Goal: Information Seeking & Learning: Learn about a topic

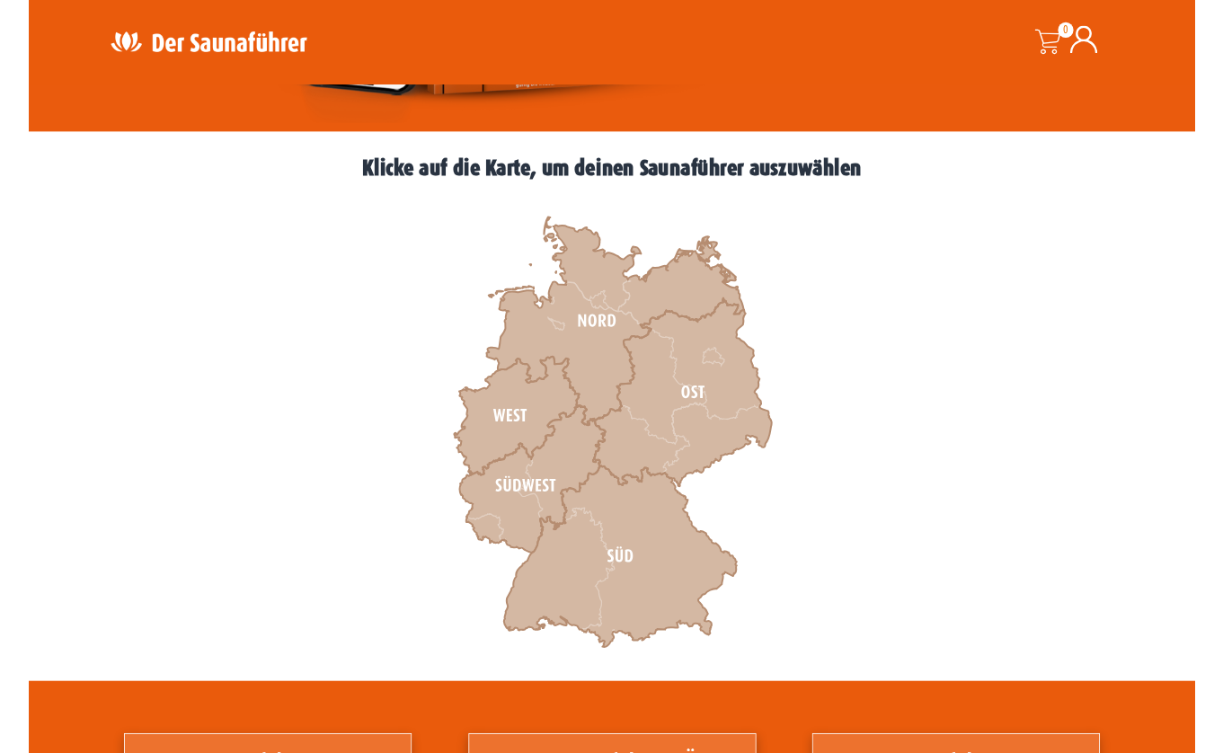
scroll to position [441, 0]
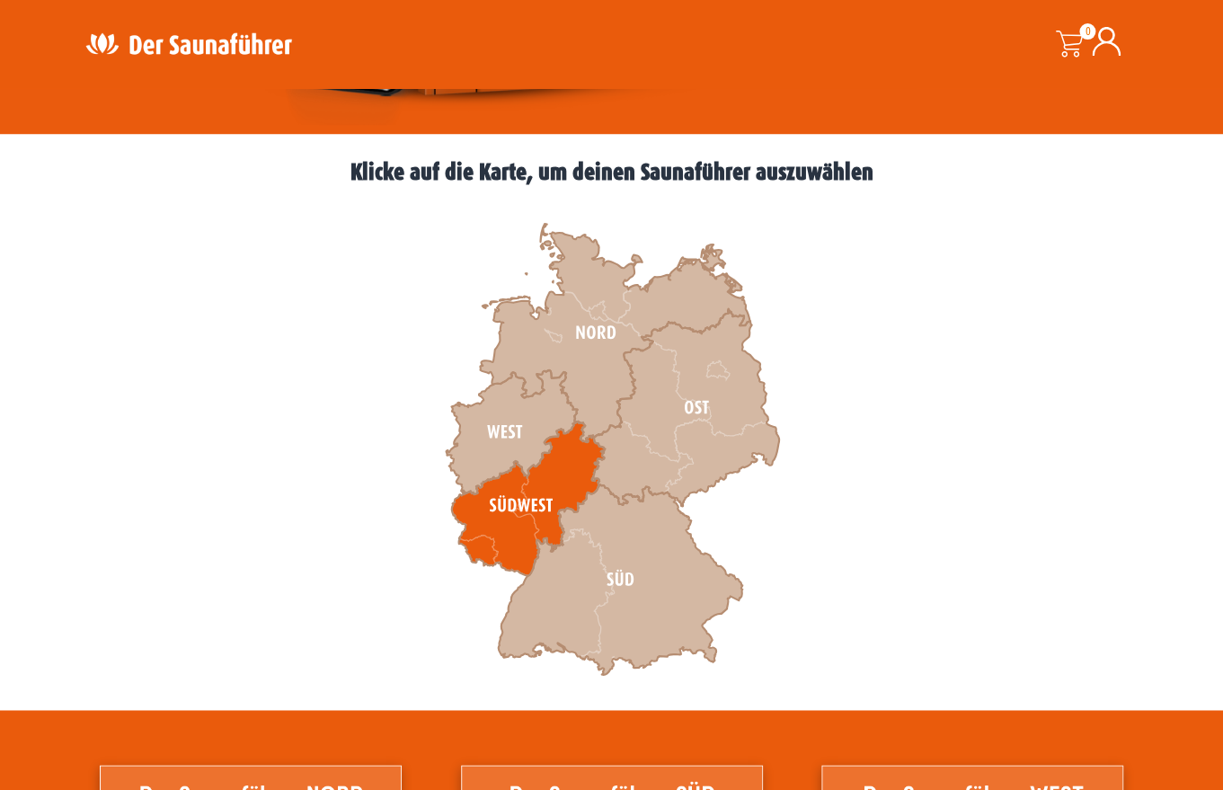
click at [561, 485] on icon at bounding box center [527, 498] width 153 height 155
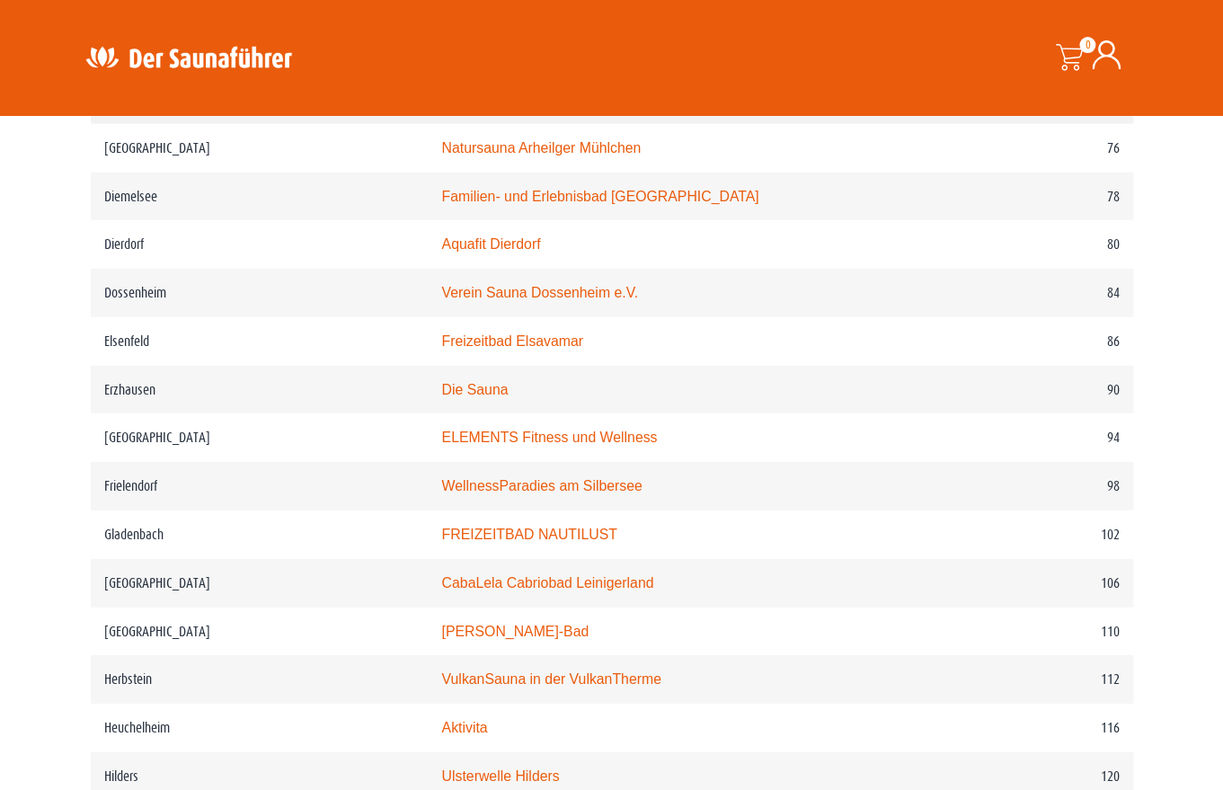
scroll to position [1604, 0]
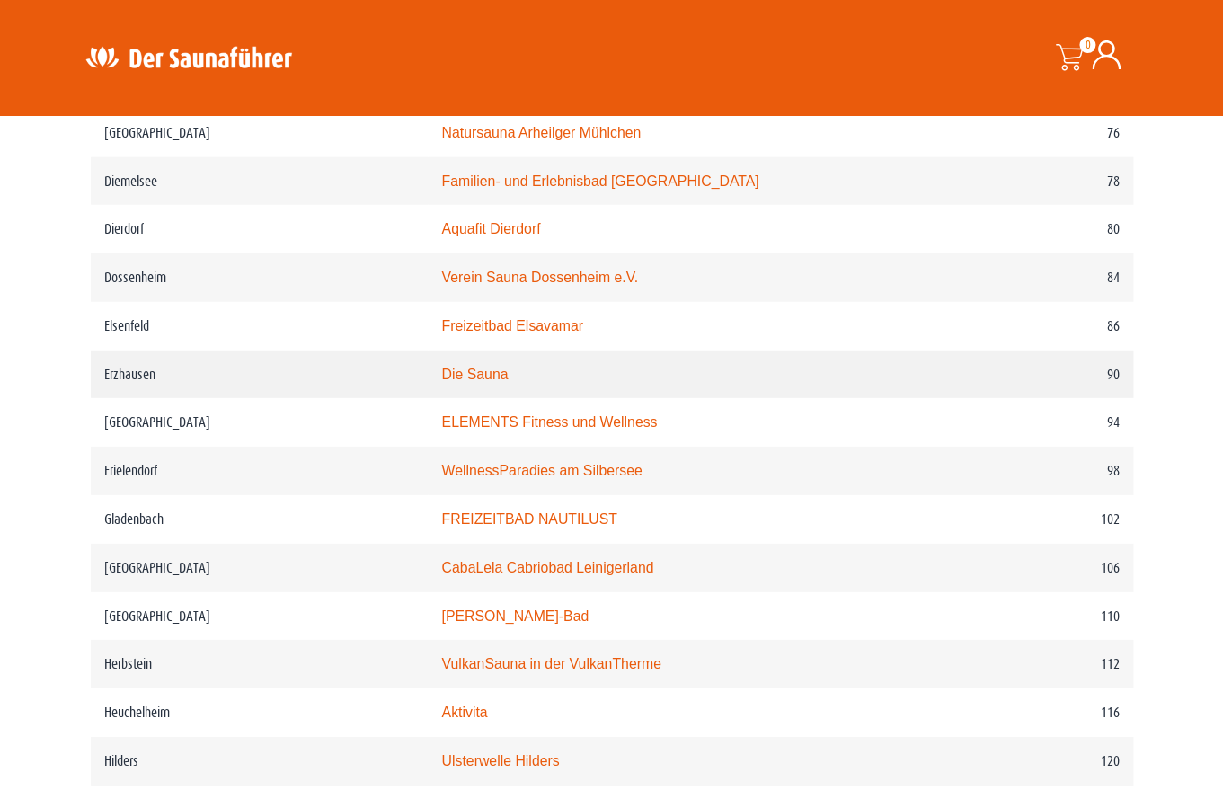
click at [441, 382] on link "Die Sauna" at bounding box center [474, 374] width 66 height 15
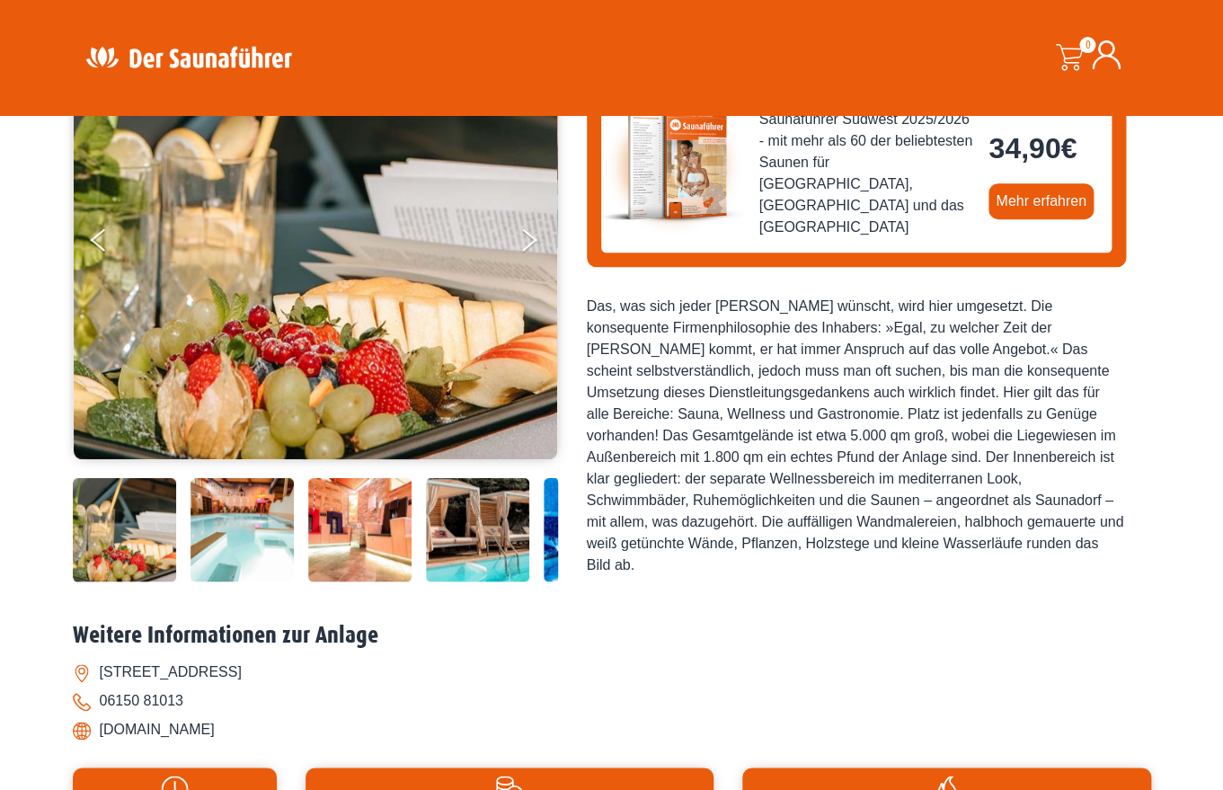
scroll to position [237, 0]
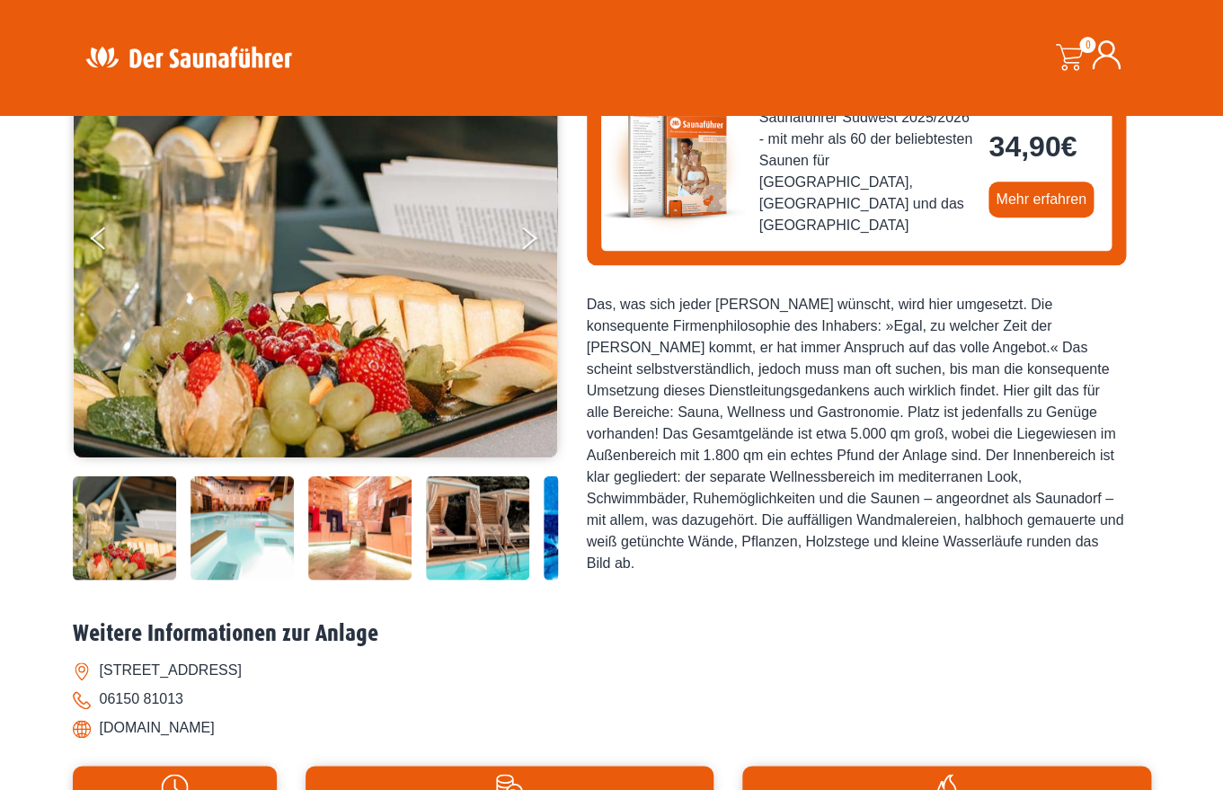
click at [232, 526] on img at bounding box center [241, 527] width 103 height 103
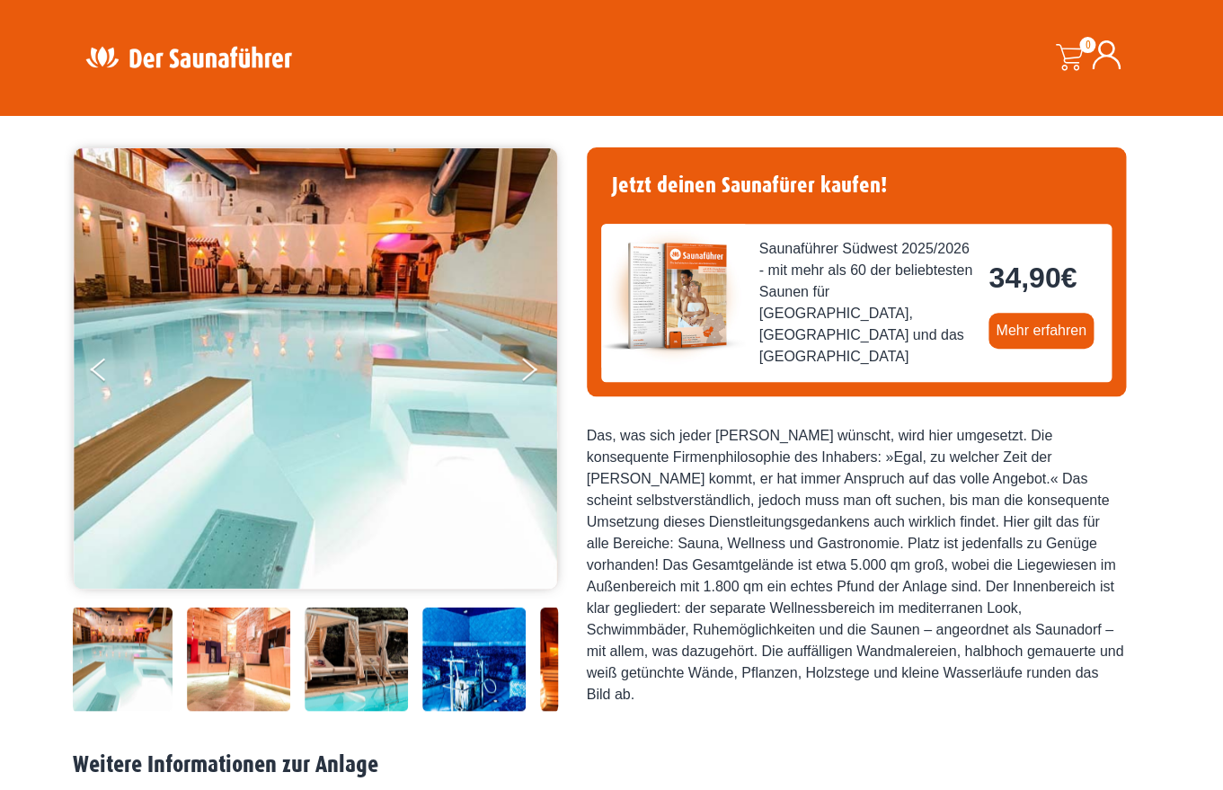
scroll to position [72, 0]
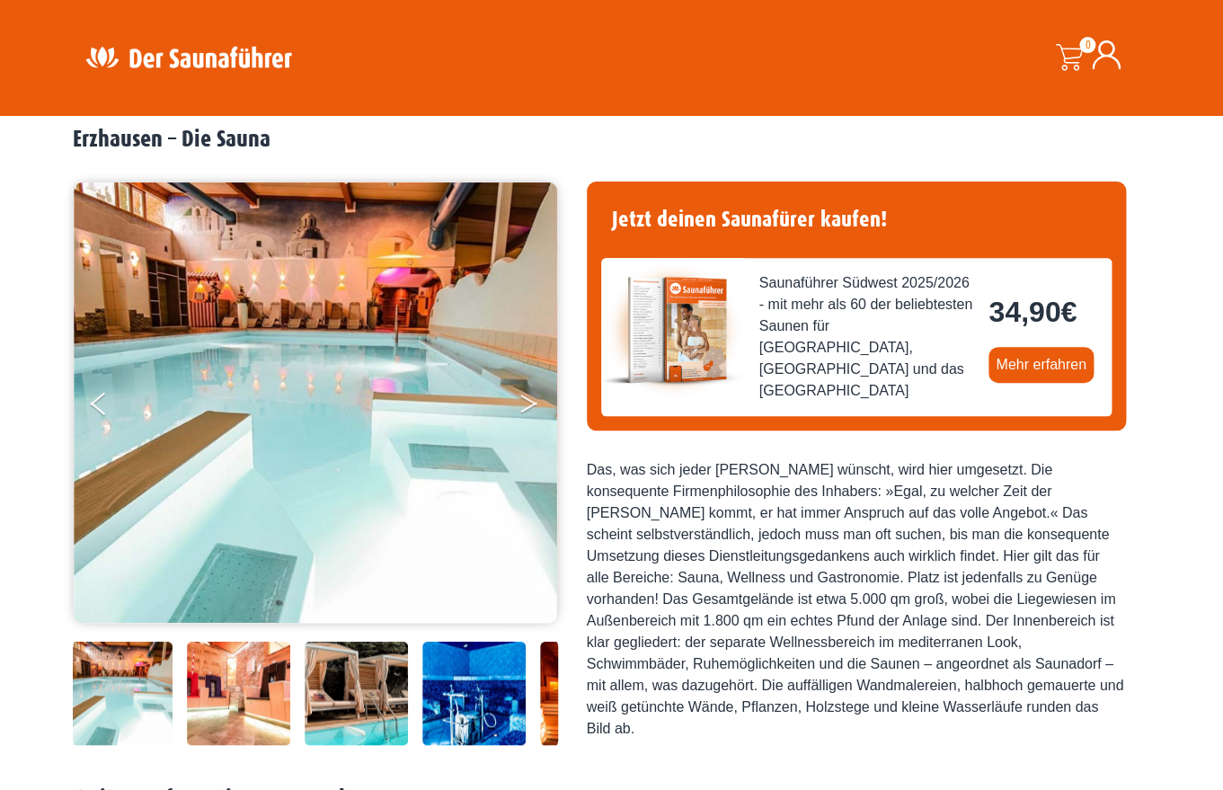
click at [529, 403] on button "Next" at bounding box center [540, 407] width 45 height 45
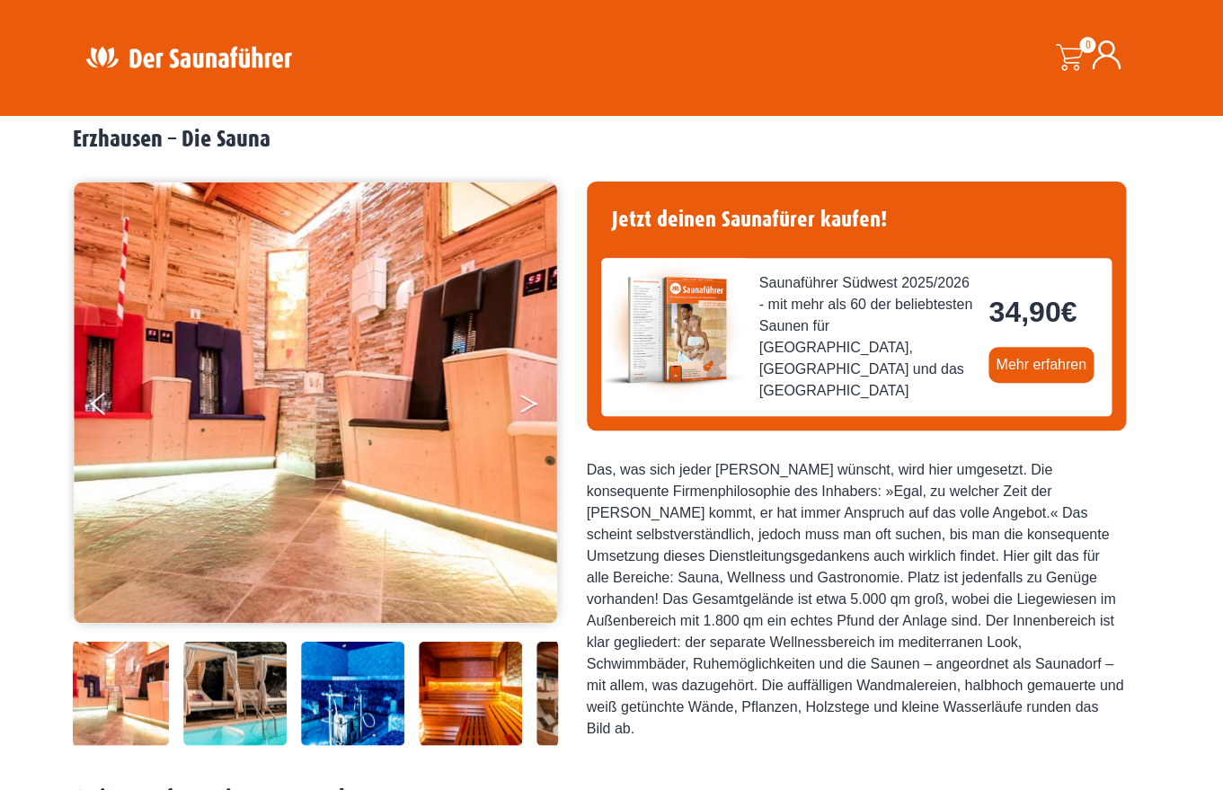
click at [529, 403] on button "Next" at bounding box center [540, 407] width 45 height 45
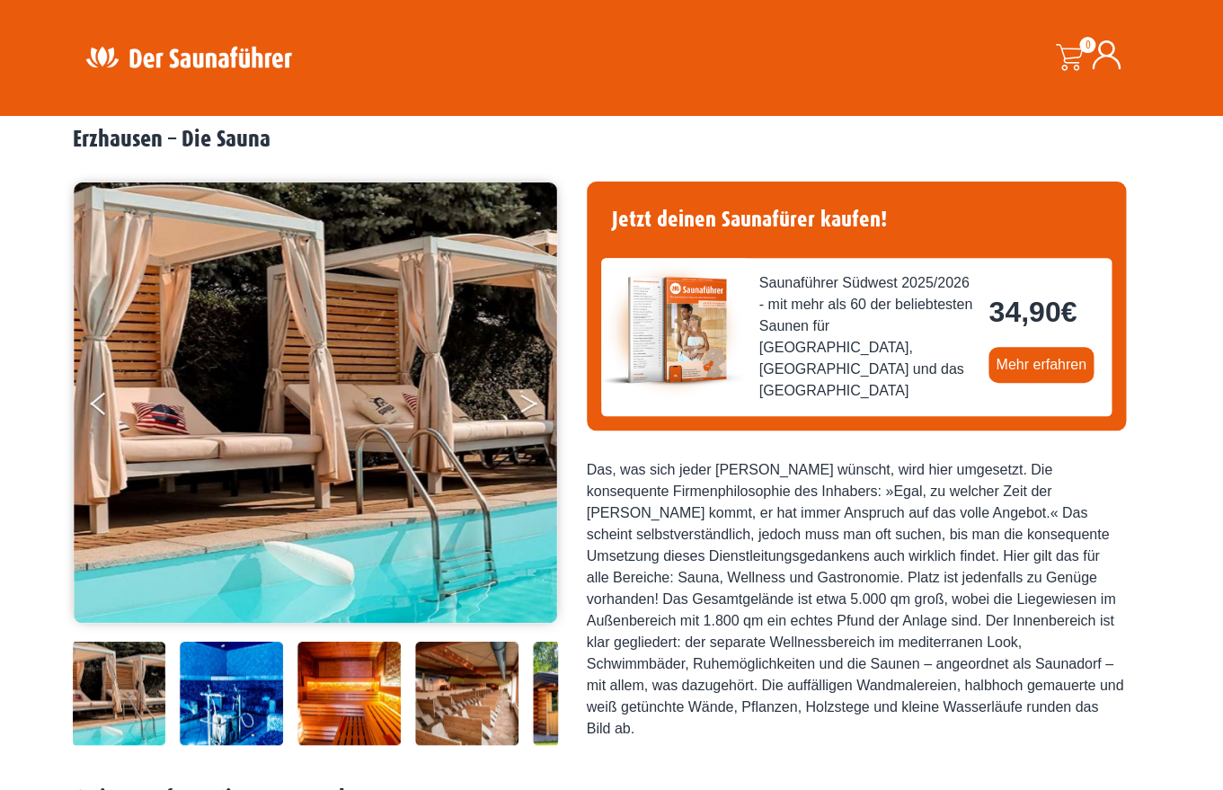
click at [529, 403] on button "Next" at bounding box center [540, 407] width 45 height 45
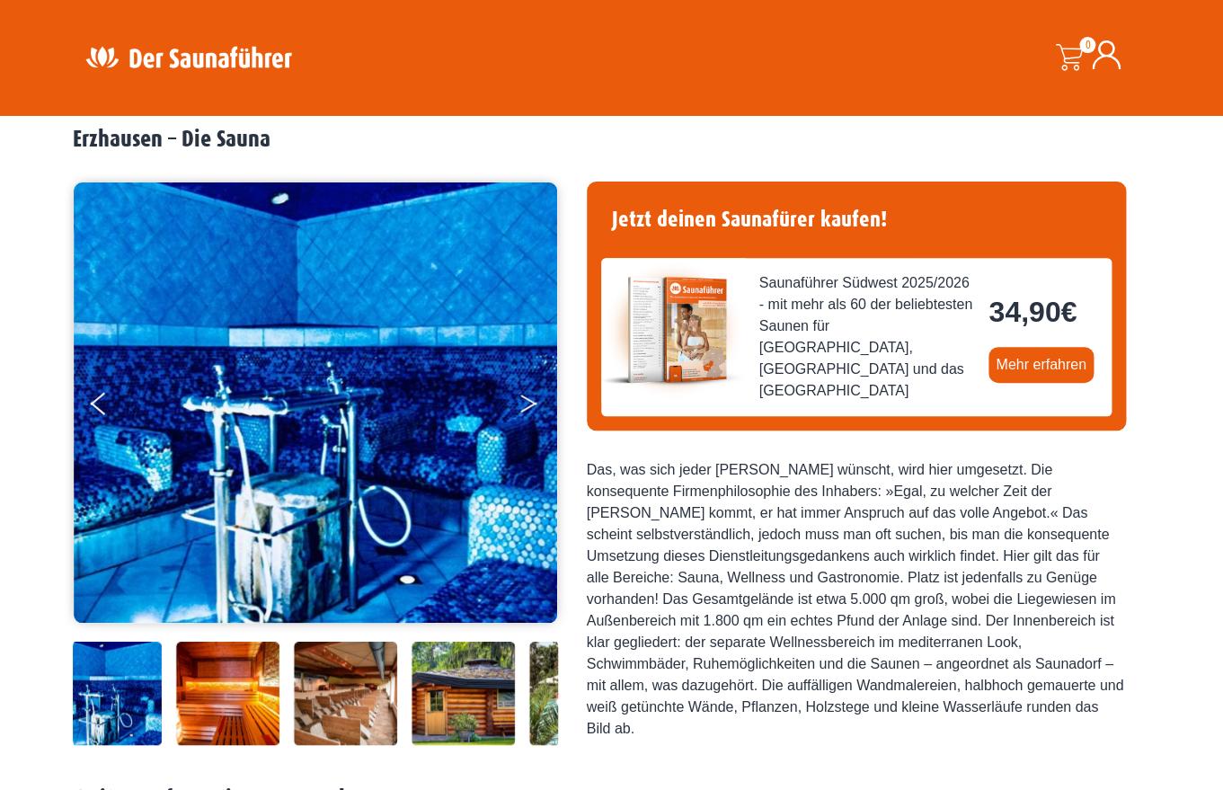
click at [529, 403] on button "Next" at bounding box center [540, 407] width 45 height 45
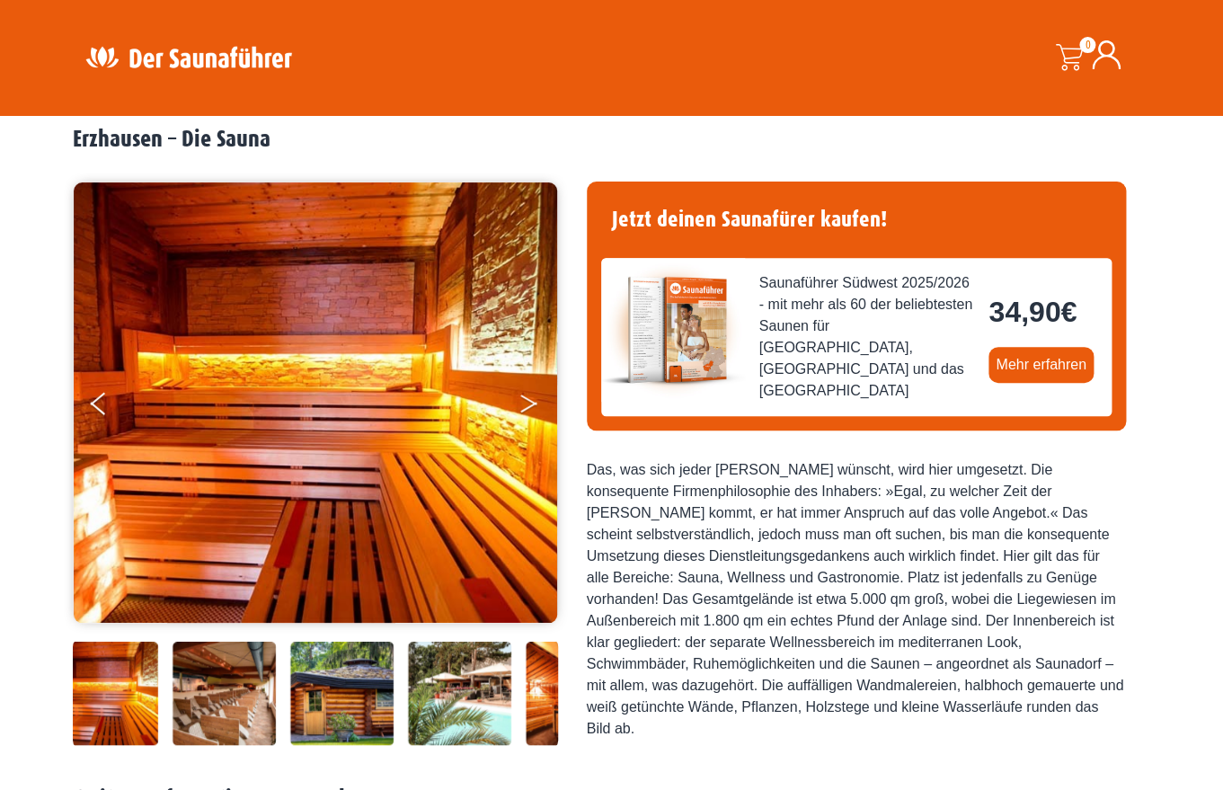
click at [529, 403] on button "Next" at bounding box center [540, 407] width 45 height 45
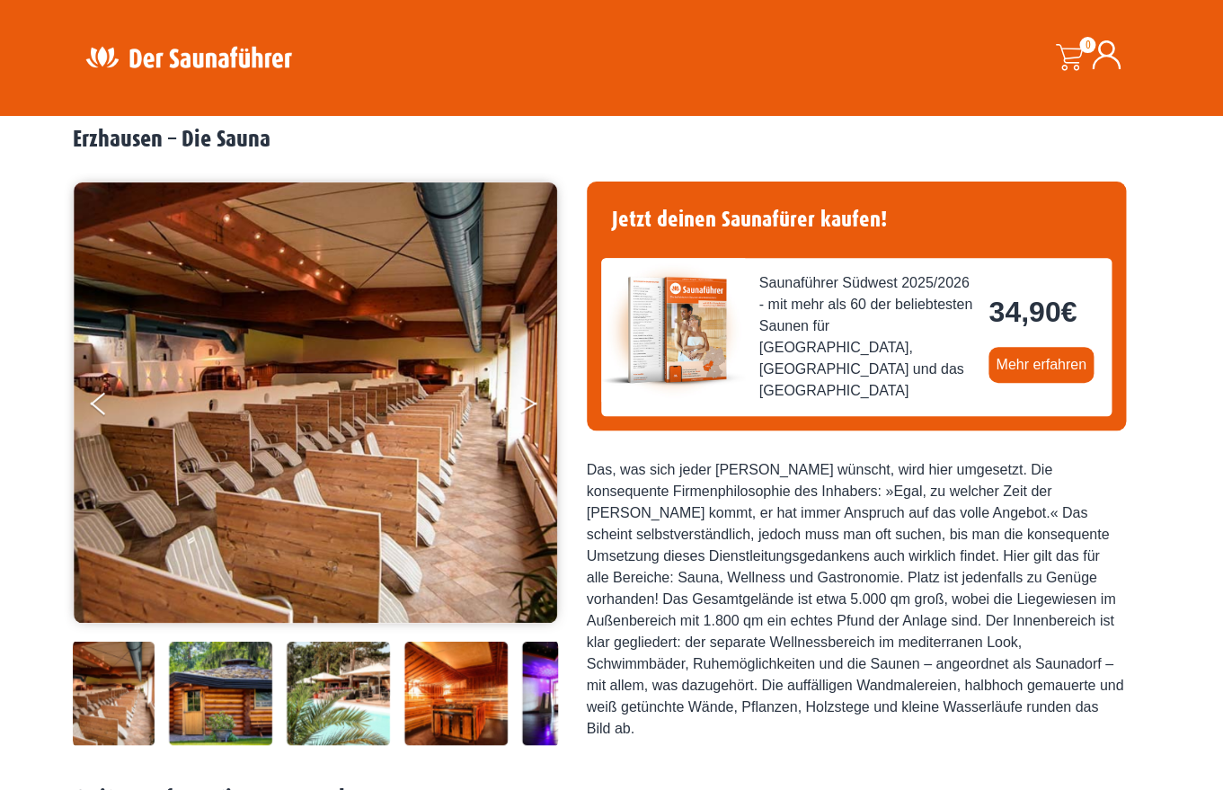
click at [529, 403] on button "Next" at bounding box center [540, 407] width 45 height 45
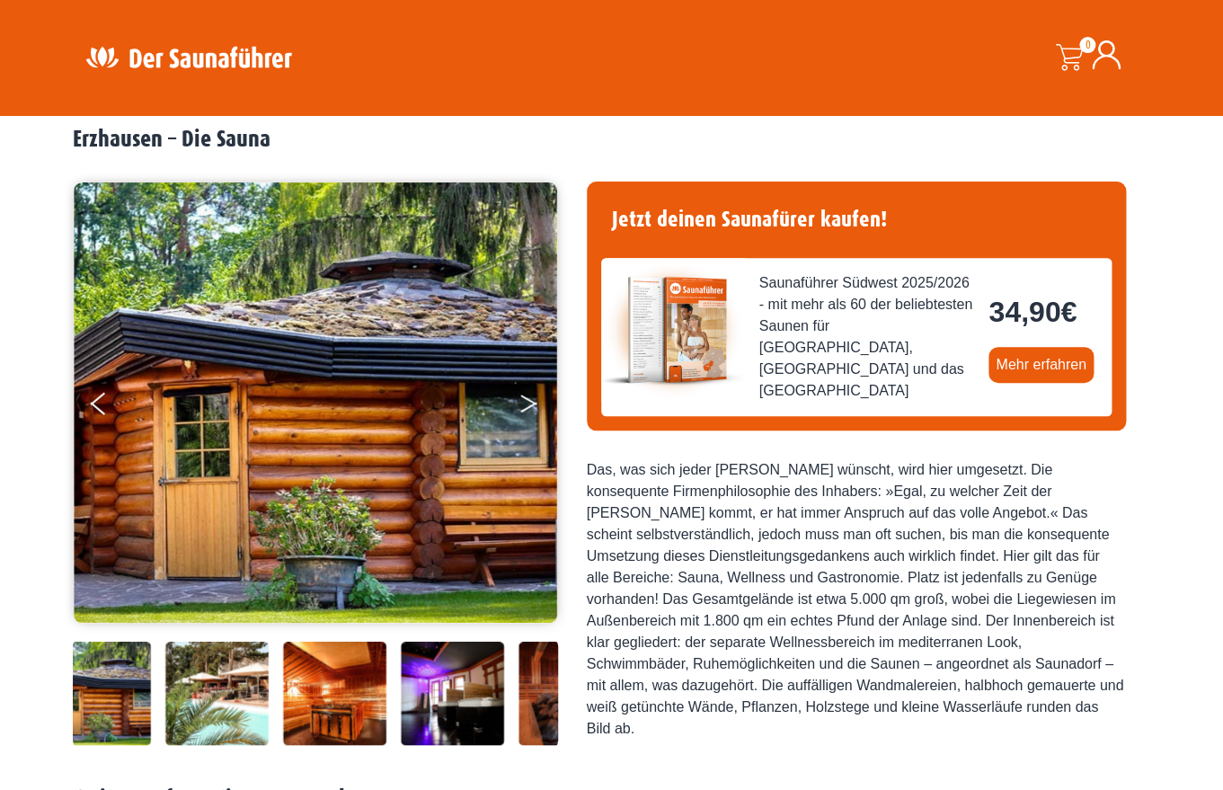
click at [531, 410] on button "Next" at bounding box center [540, 407] width 45 height 45
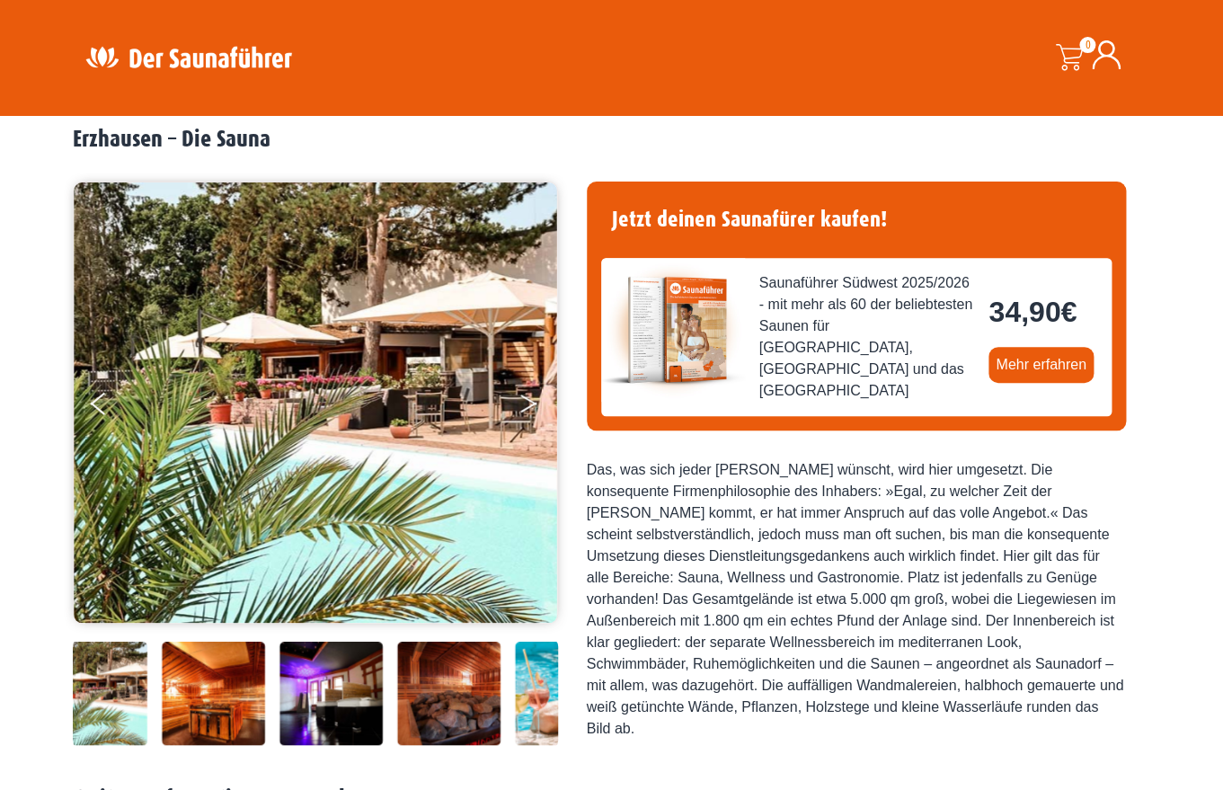
click at [531, 404] on button "Next" at bounding box center [540, 407] width 45 height 45
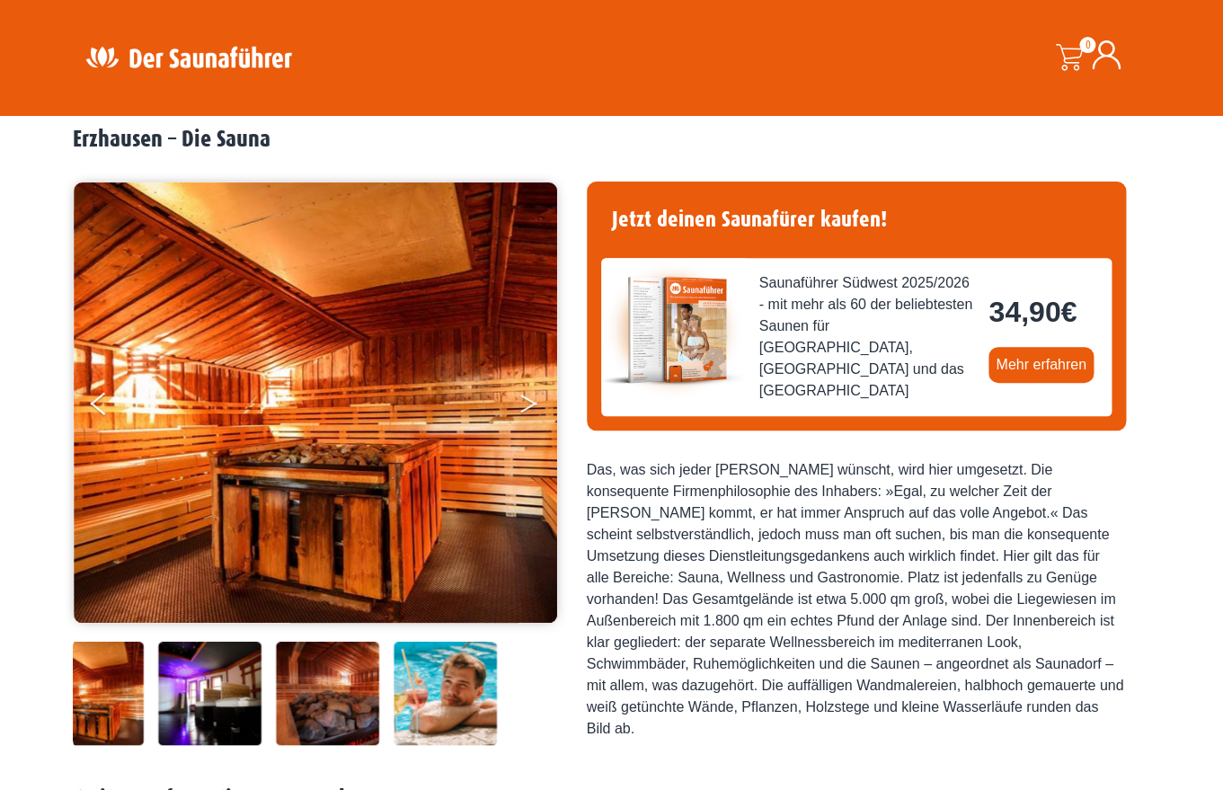
click at [531, 404] on button "Next" at bounding box center [540, 407] width 45 height 45
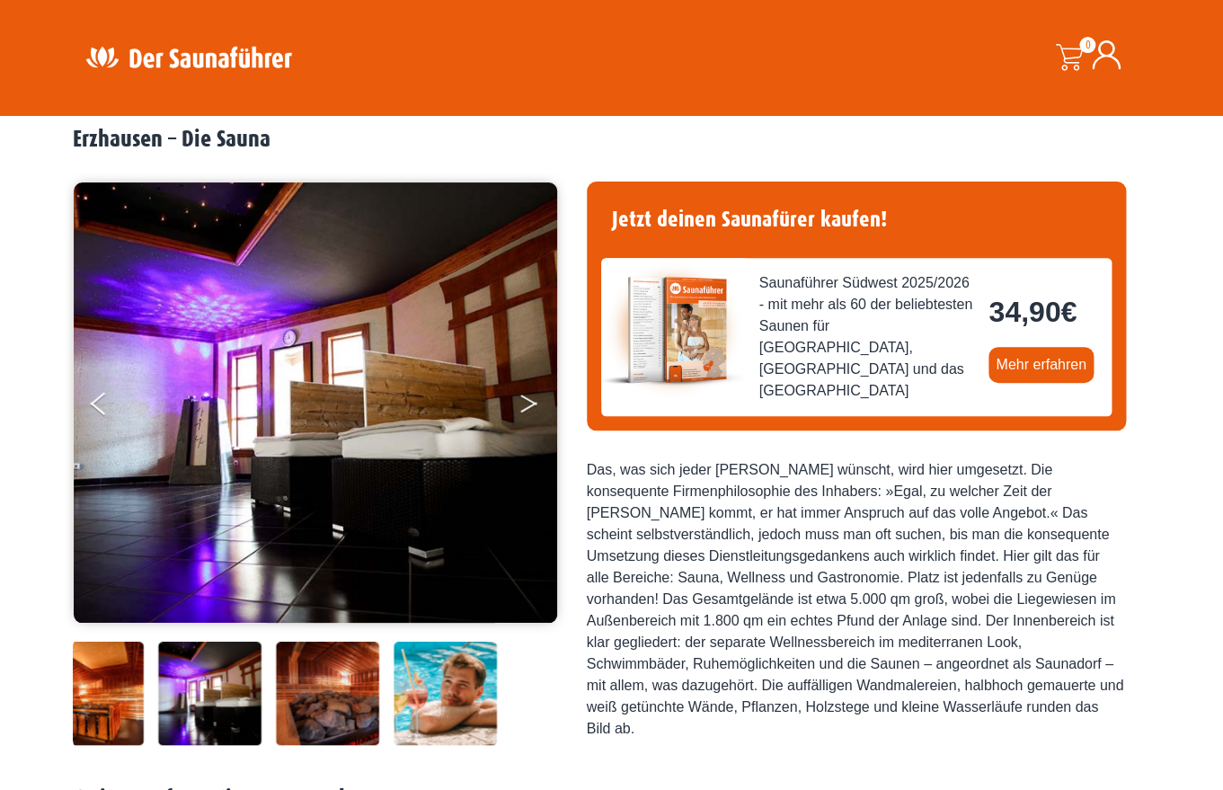
click at [531, 404] on button "Next" at bounding box center [540, 407] width 45 height 45
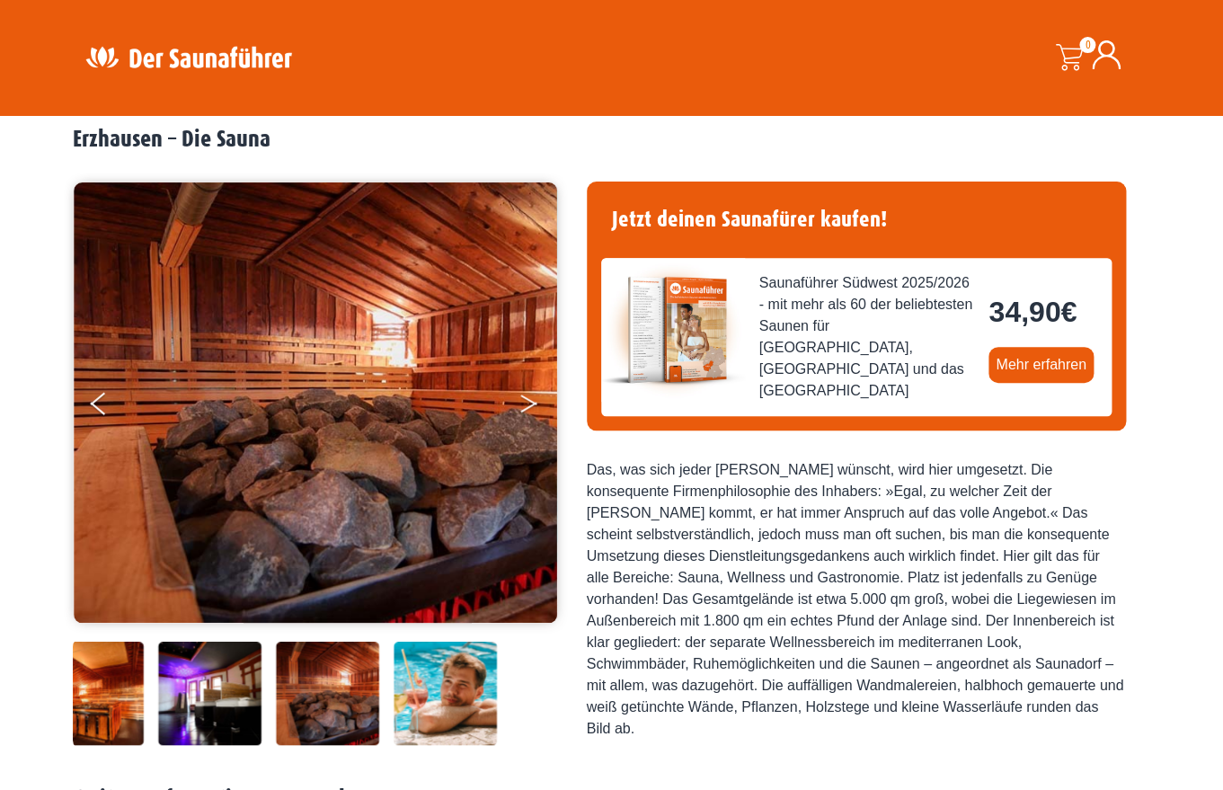
click at [531, 404] on button "Next" at bounding box center [540, 407] width 45 height 45
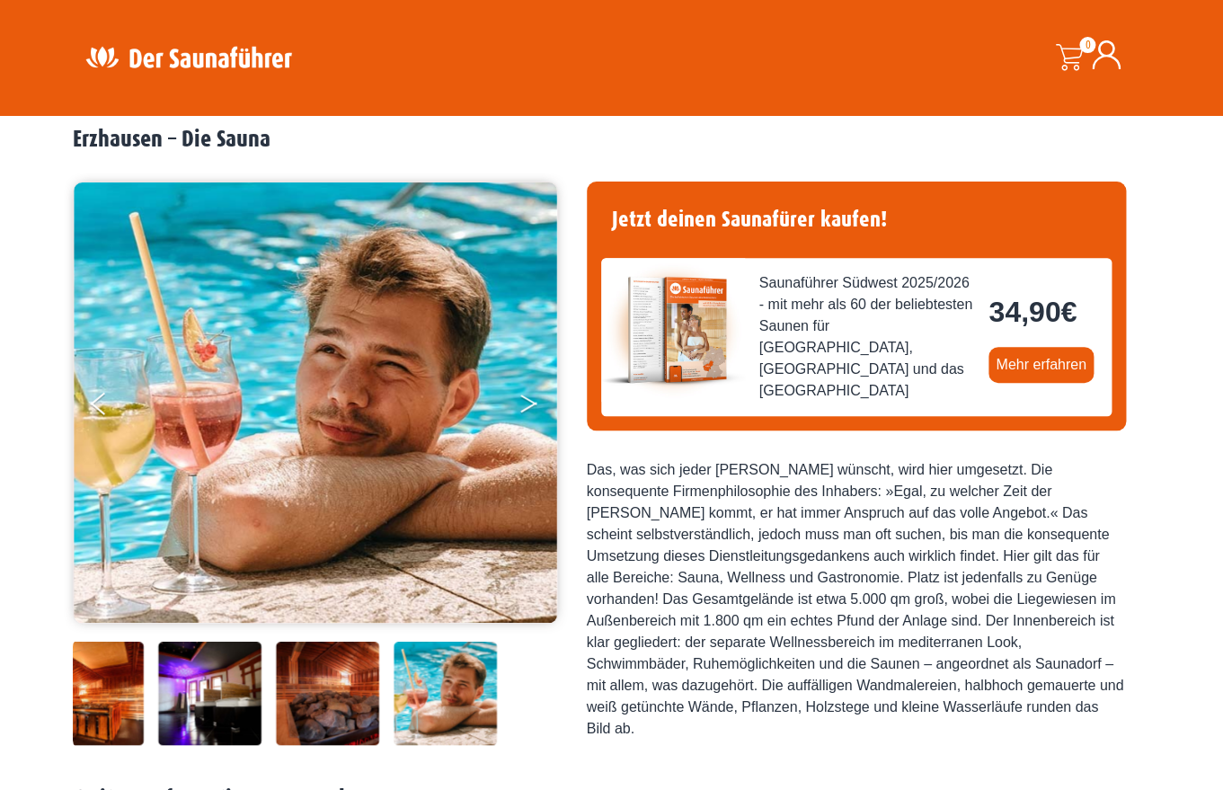
click at [531, 404] on button "Next" at bounding box center [540, 407] width 45 height 45
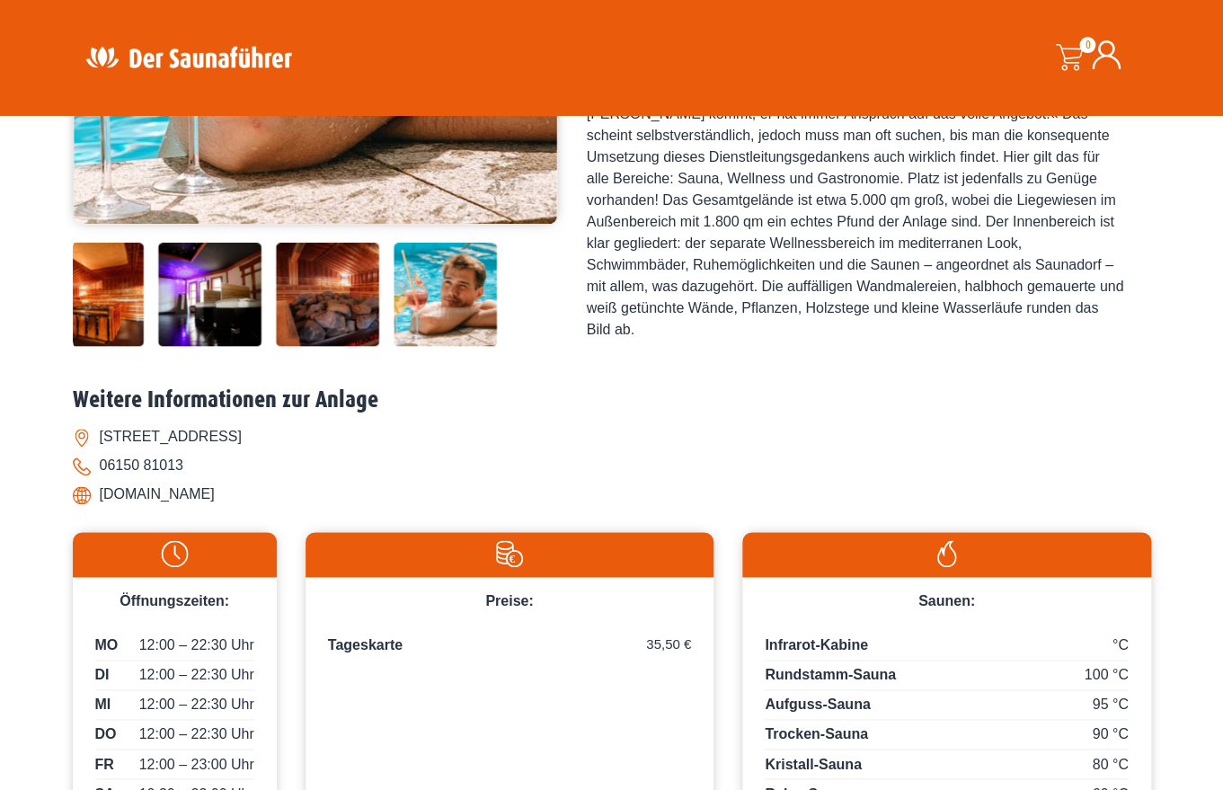
scroll to position [0, 0]
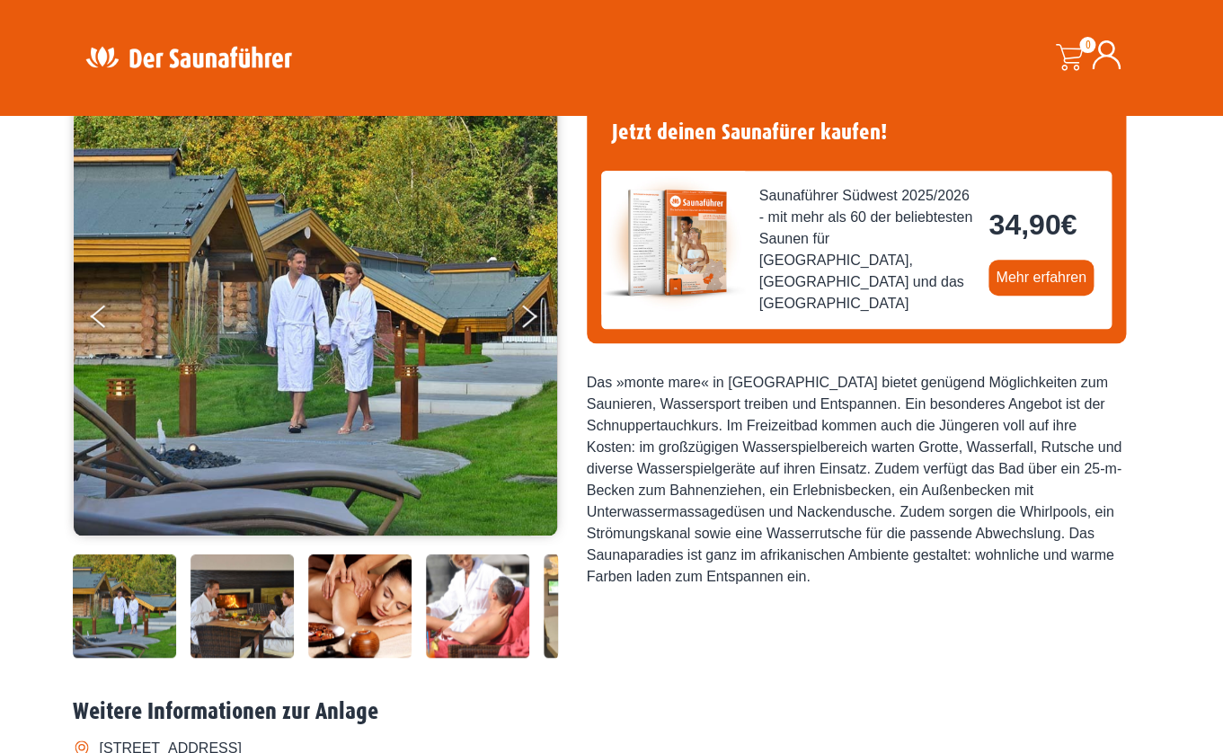
scroll to position [177, 0]
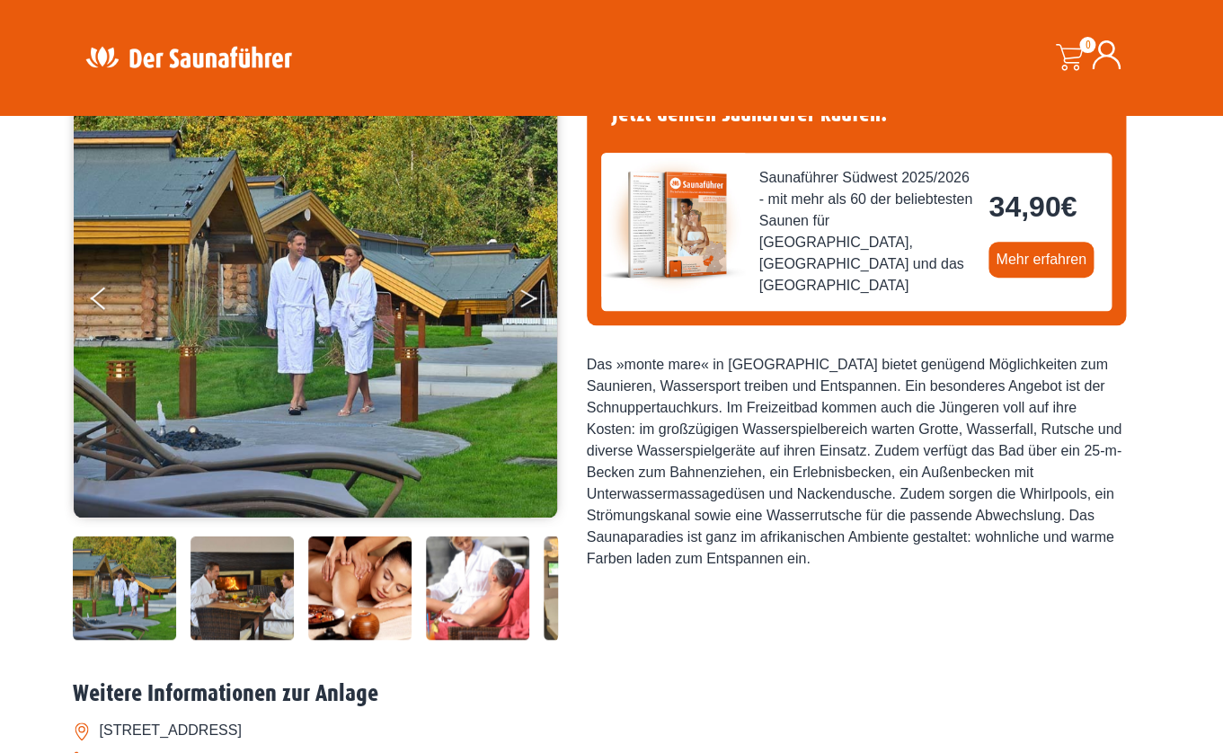
click at [533, 300] on button "Next" at bounding box center [540, 301] width 45 height 45
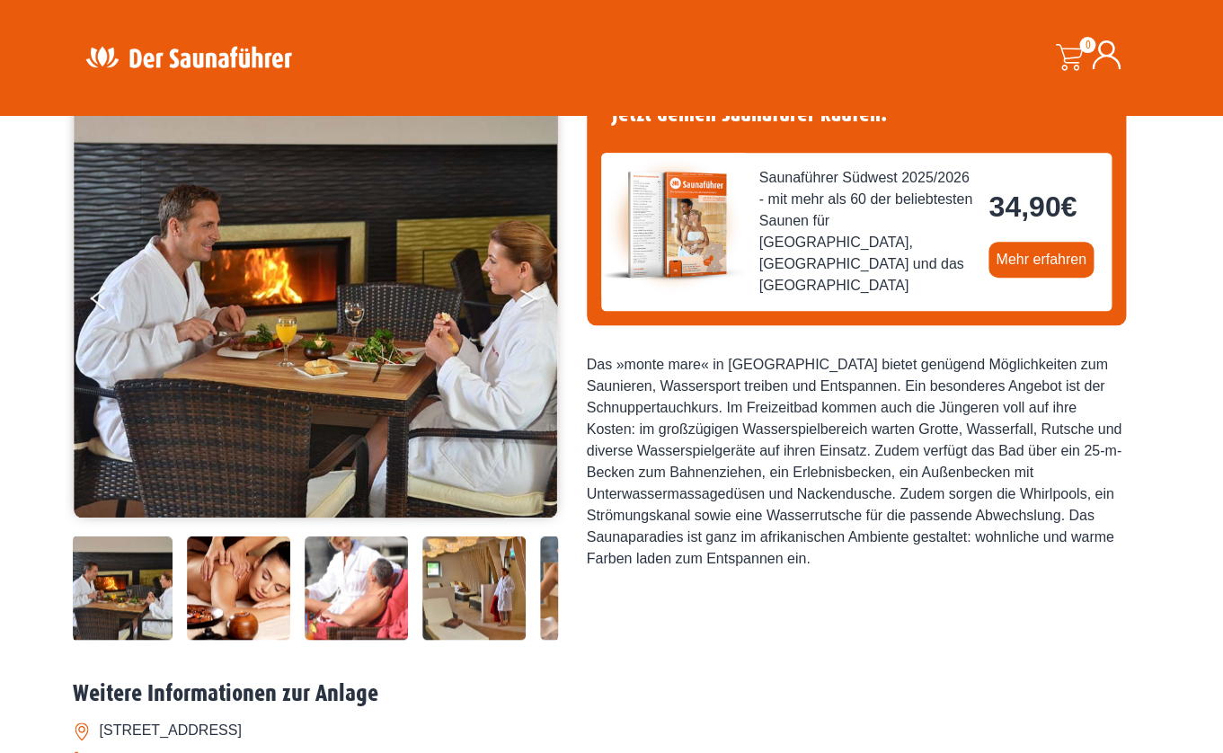
click at [533, 300] on button "Next" at bounding box center [540, 301] width 45 height 45
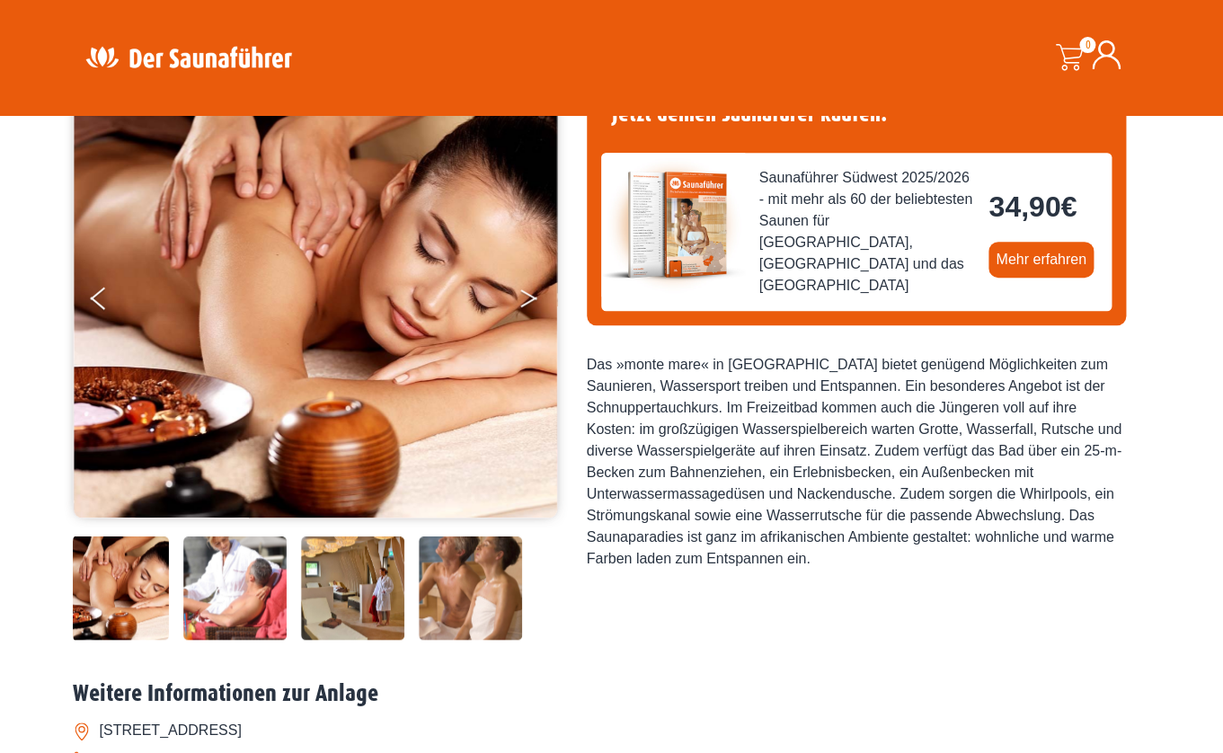
click at [533, 300] on button "Next" at bounding box center [540, 301] width 45 height 45
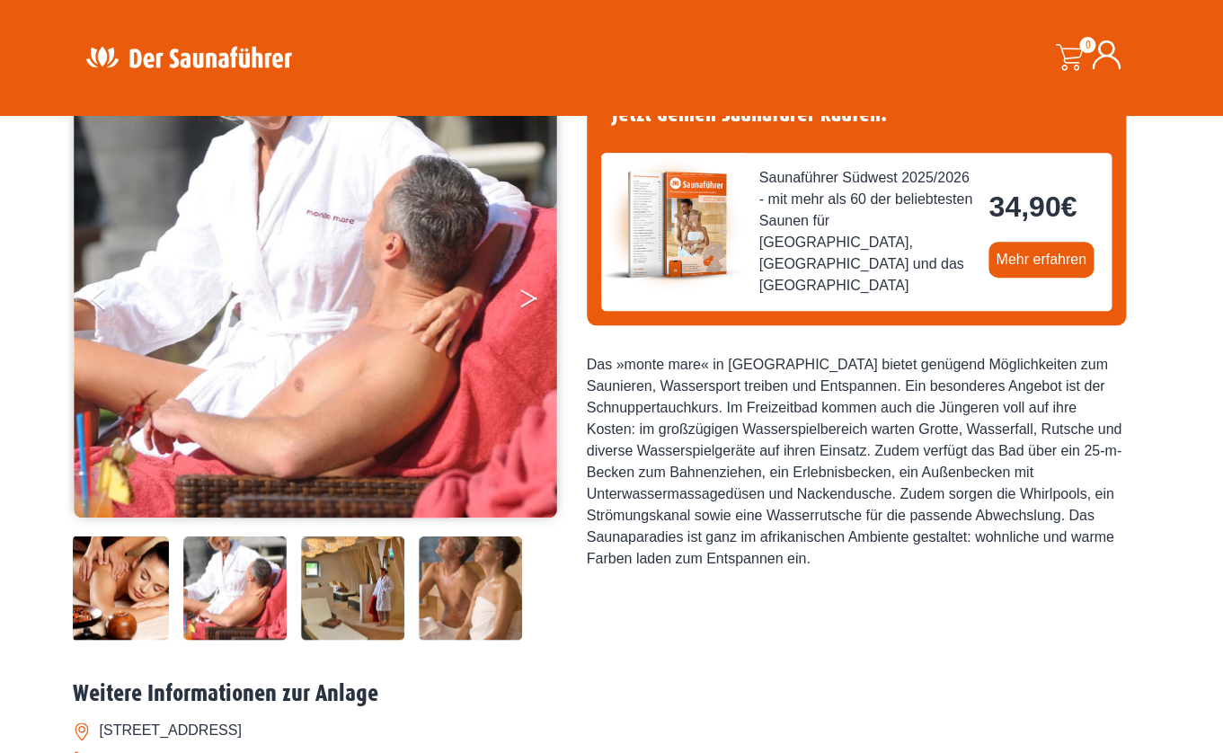
click at [533, 300] on button "Next" at bounding box center [540, 301] width 45 height 45
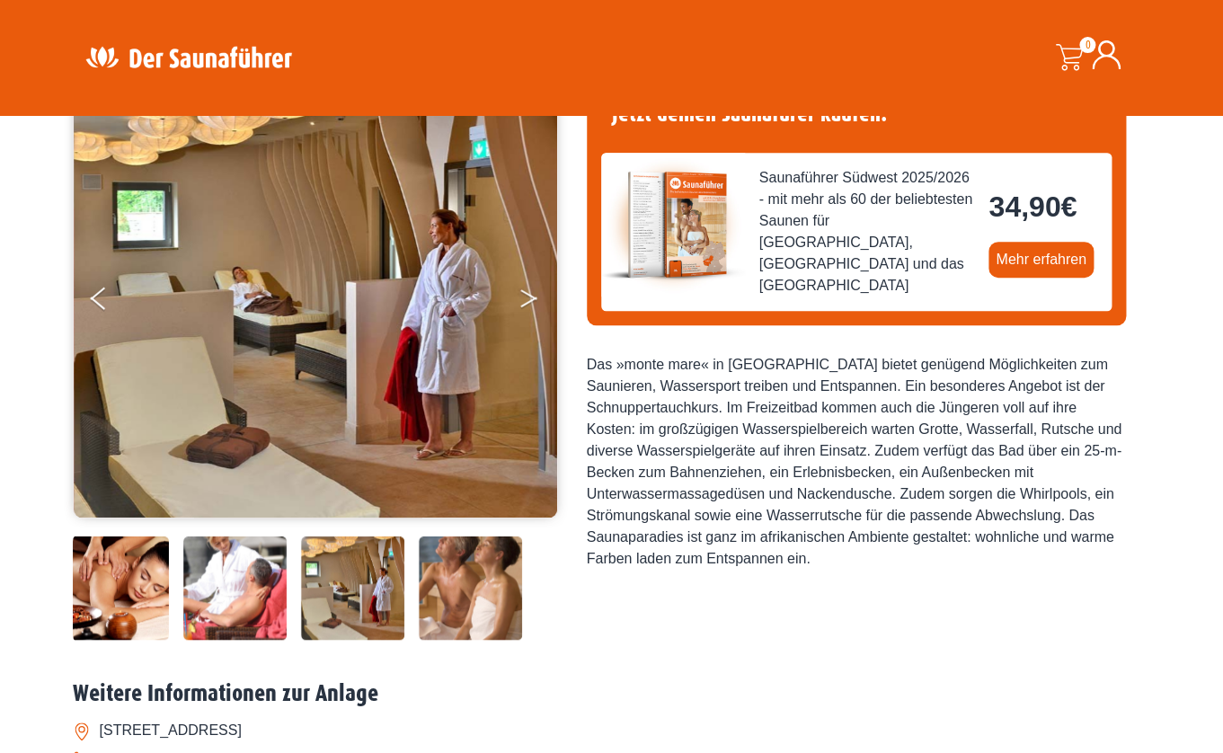
click at [533, 300] on button "Next" at bounding box center [540, 301] width 45 height 45
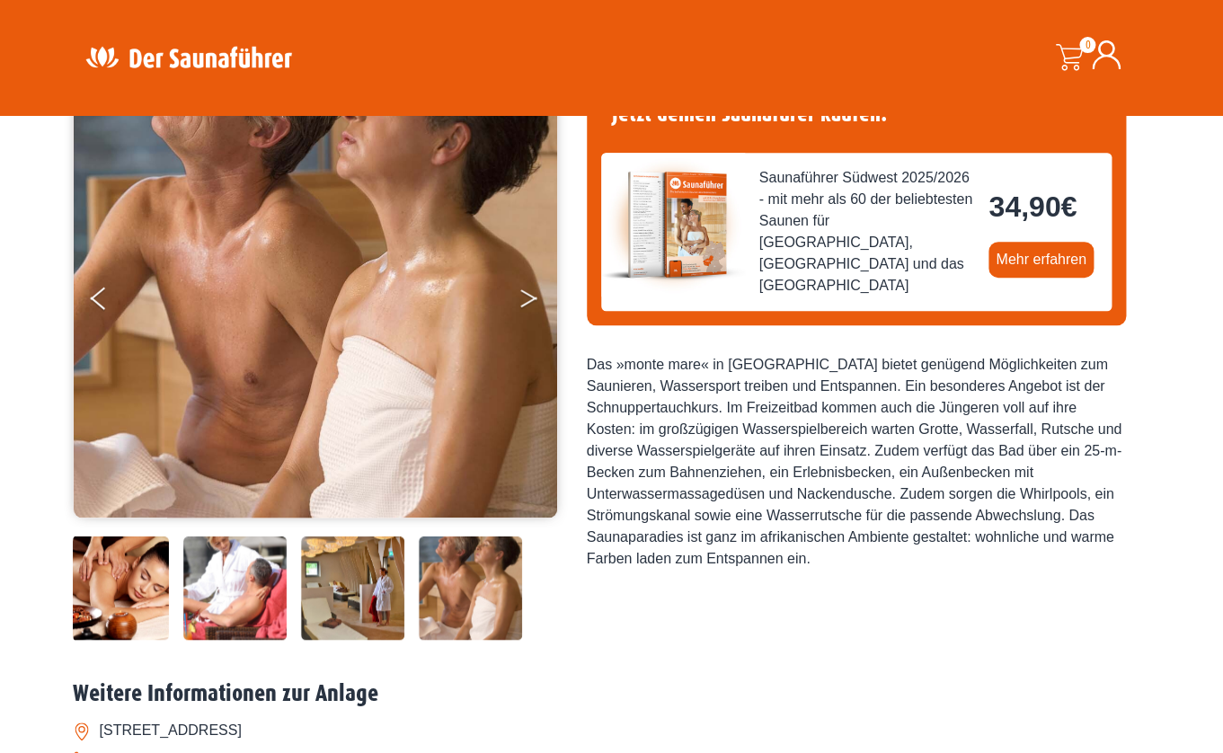
click at [533, 300] on button "Next" at bounding box center [540, 301] width 45 height 45
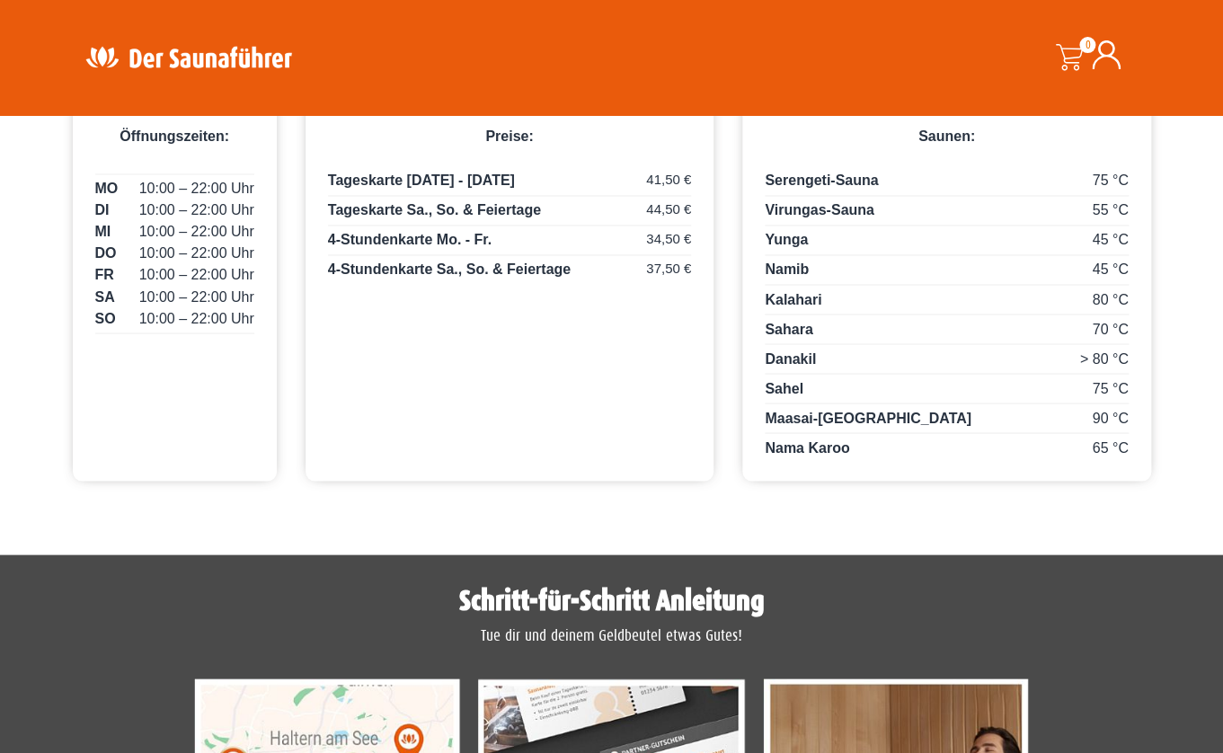
scroll to position [0, 0]
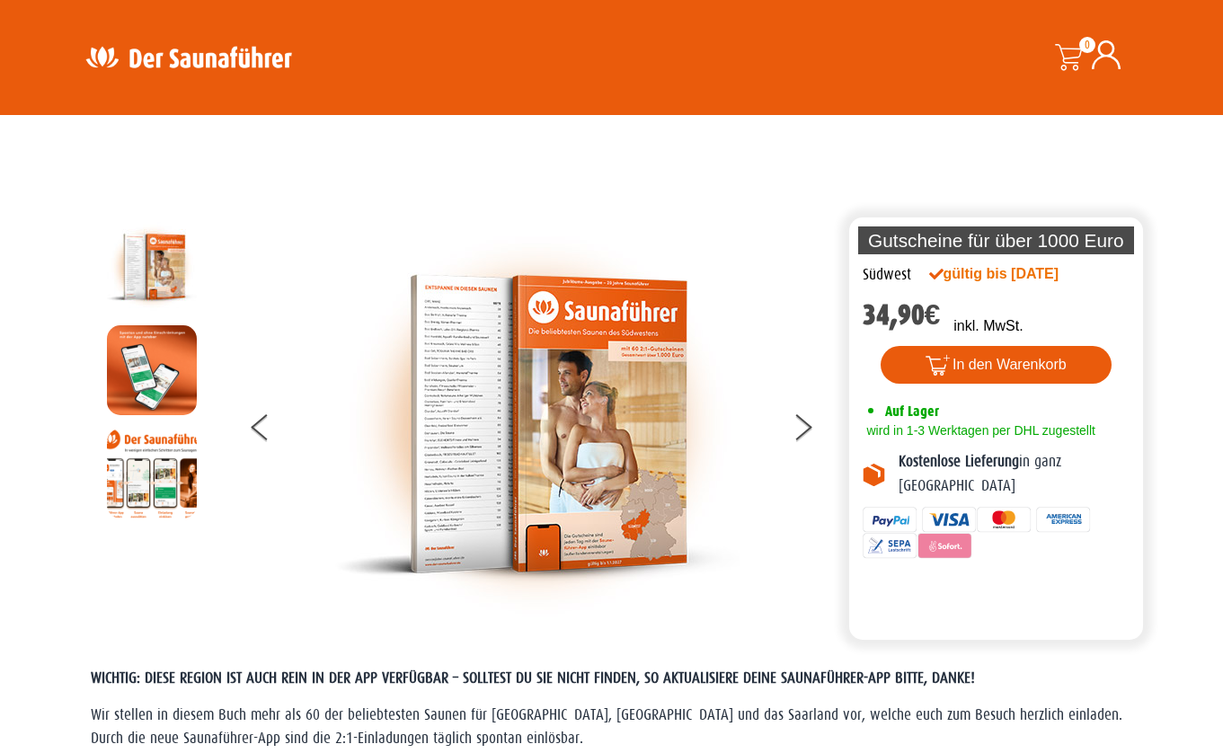
scroll to position [2956, 0]
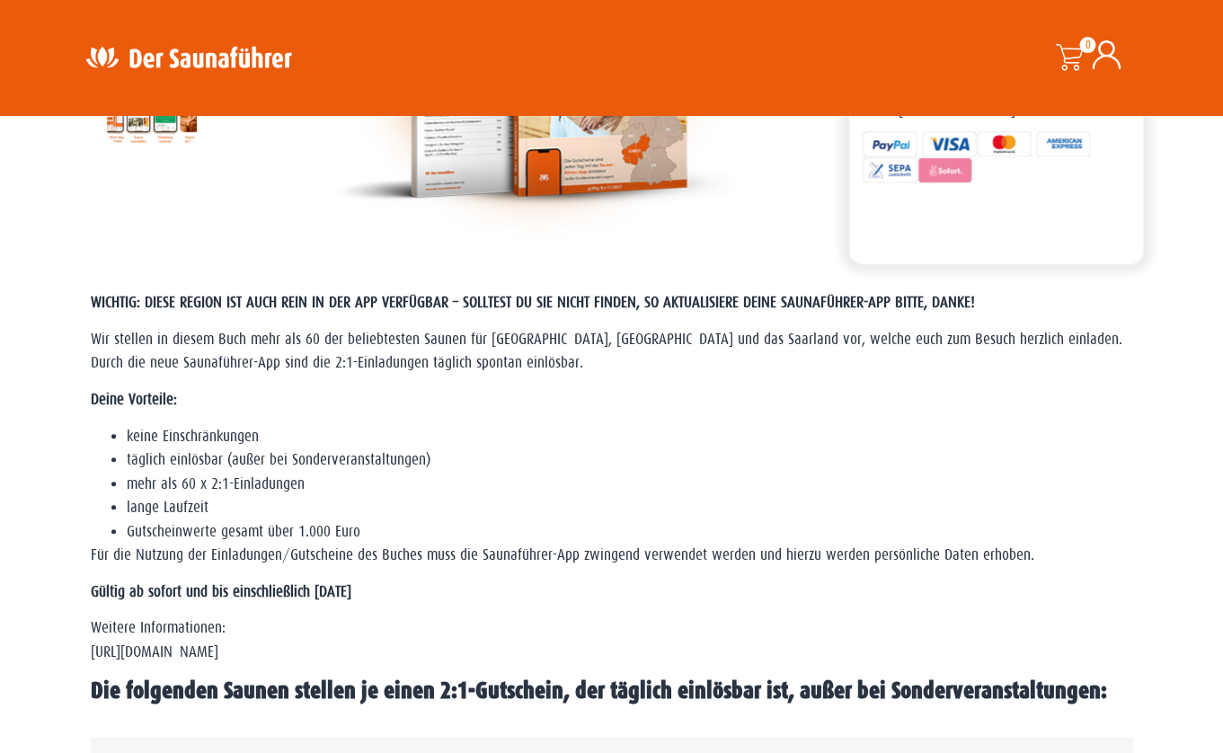
scroll to position [0, 0]
